Goal: Navigation & Orientation: Find specific page/section

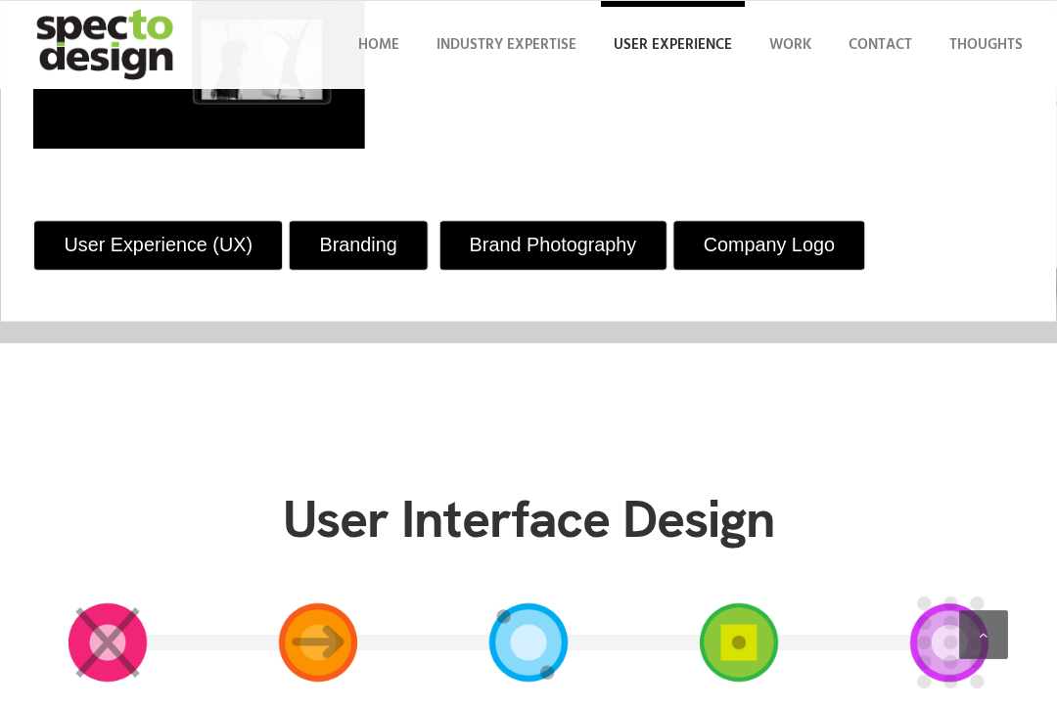
scroll to position [1038, 0]
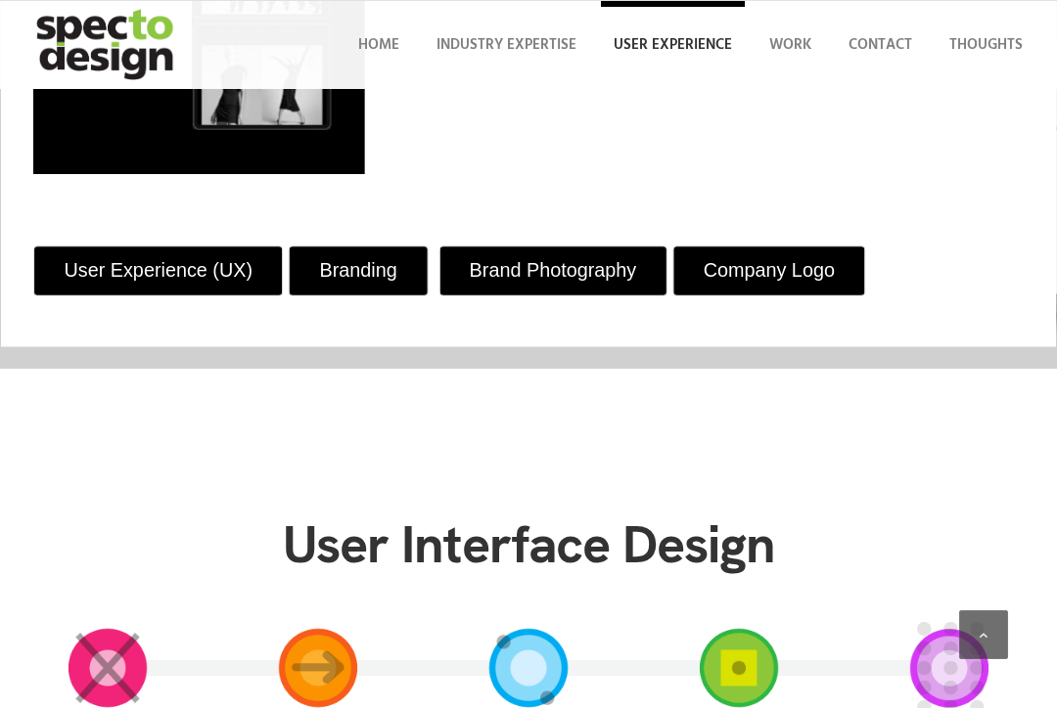
click at [224, 291] on link "User Experience (UX)" at bounding box center [157, 272] width 249 height 50
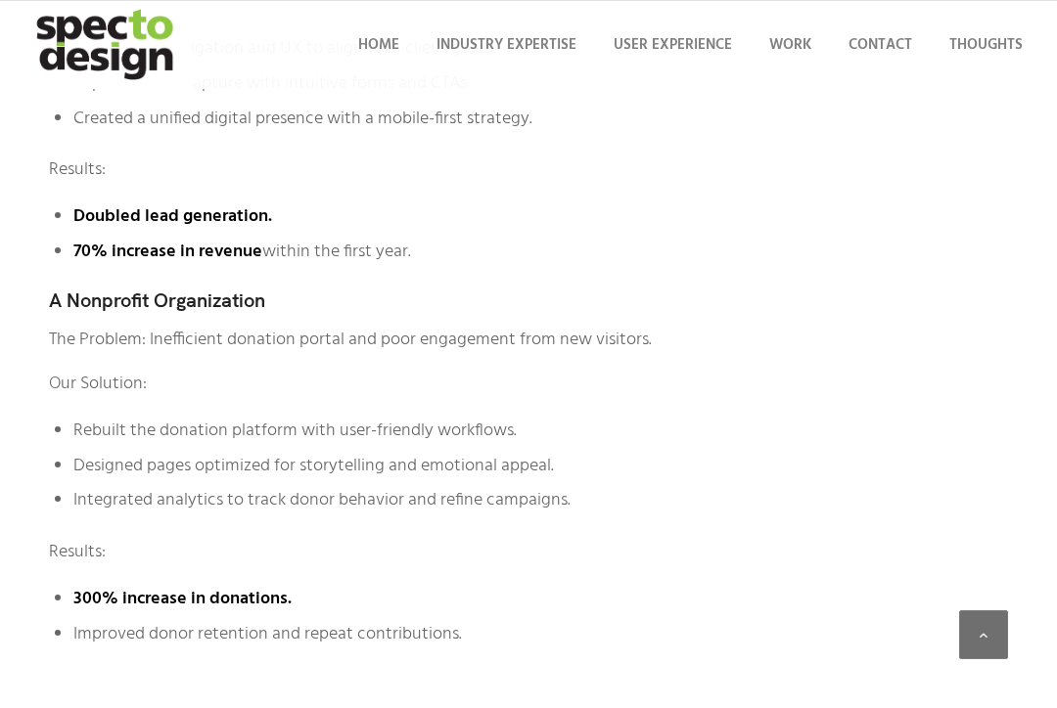
scroll to position [4779, 0]
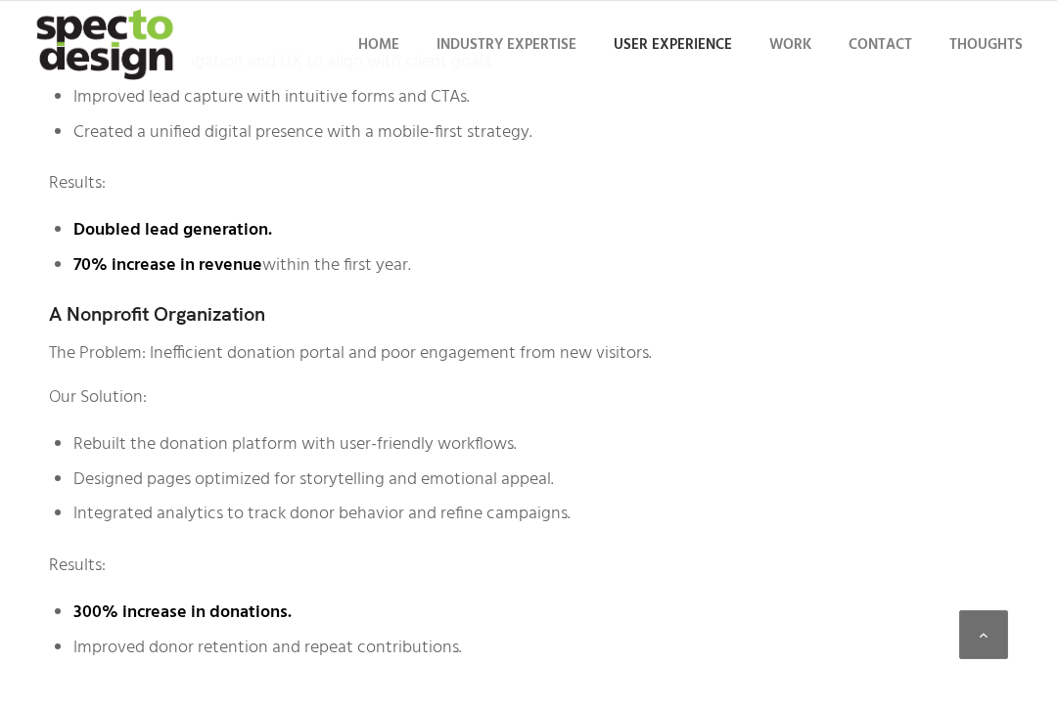
click at [694, 46] on span "User Experience" at bounding box center [672, 44] width 118 height 23
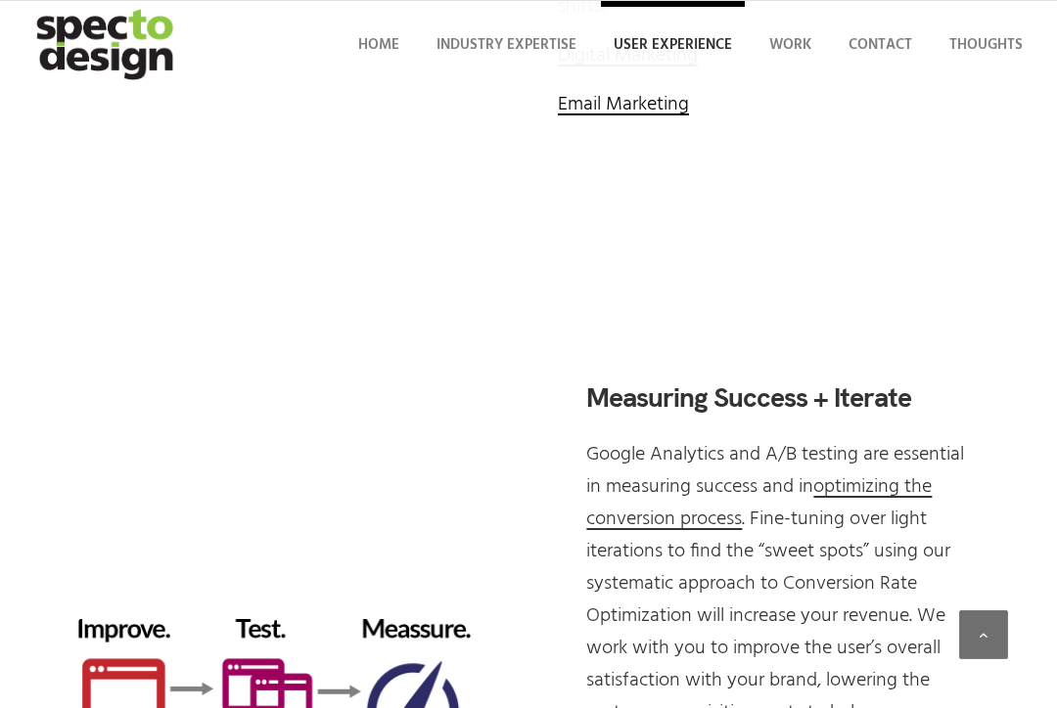
scroll to position [6357, 0]
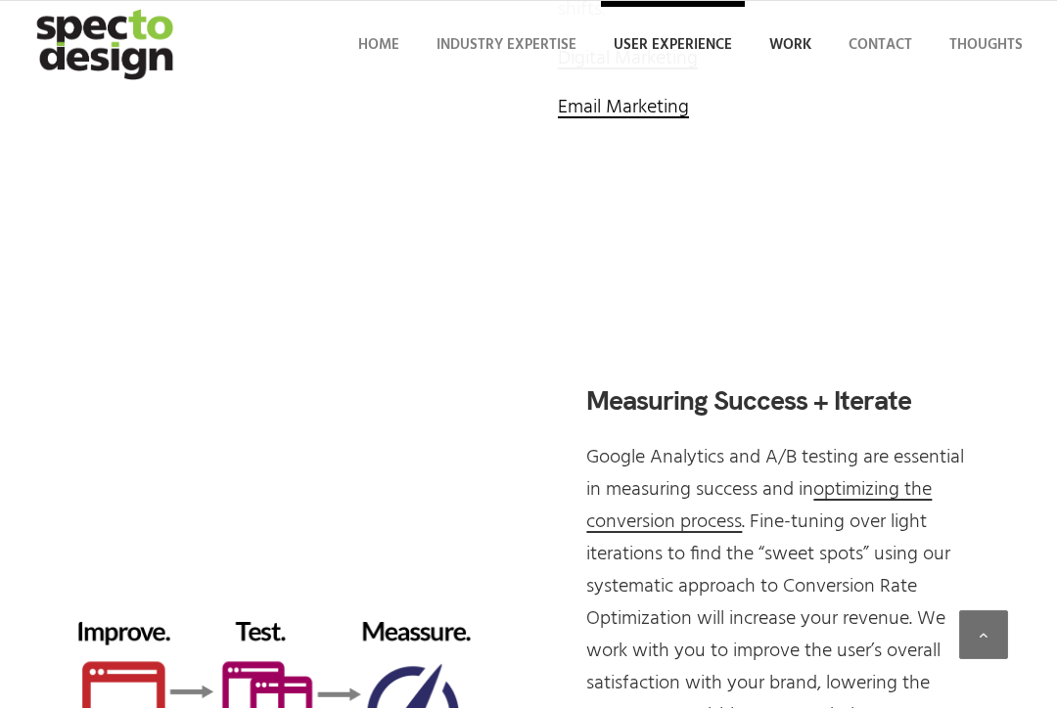
click at [791, 34] on span "Work" at bounding box center [790, 44] width 42 height 23
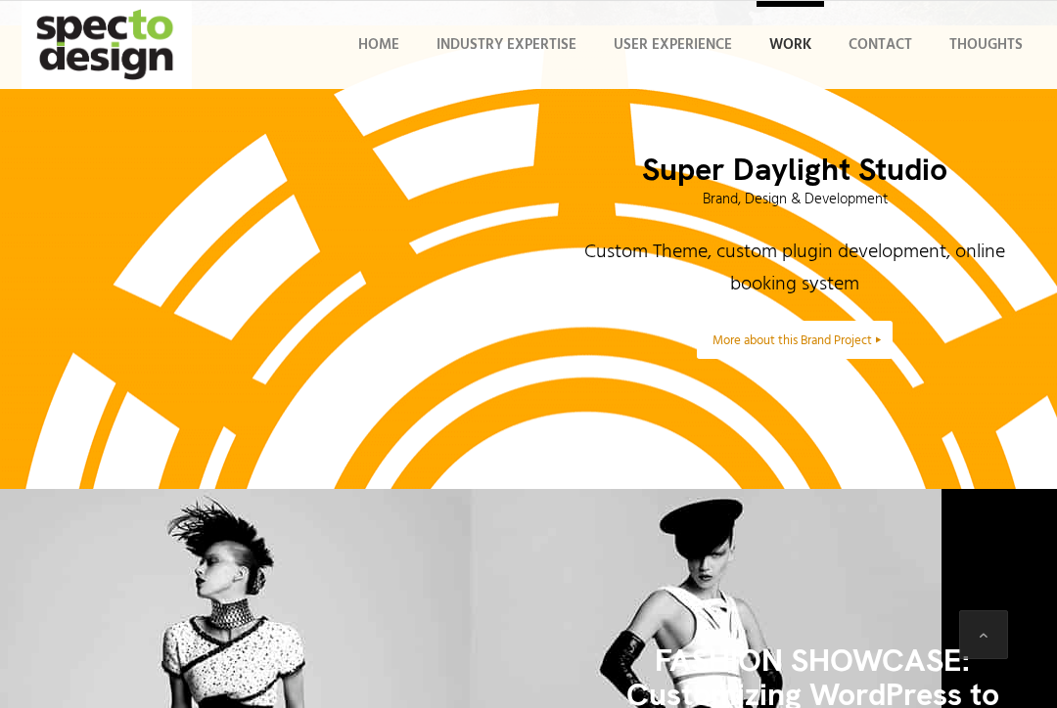
scroll to position [5731, 0]
